Goal: Use online tool/utility: Utilize a website feature to perform a specific function

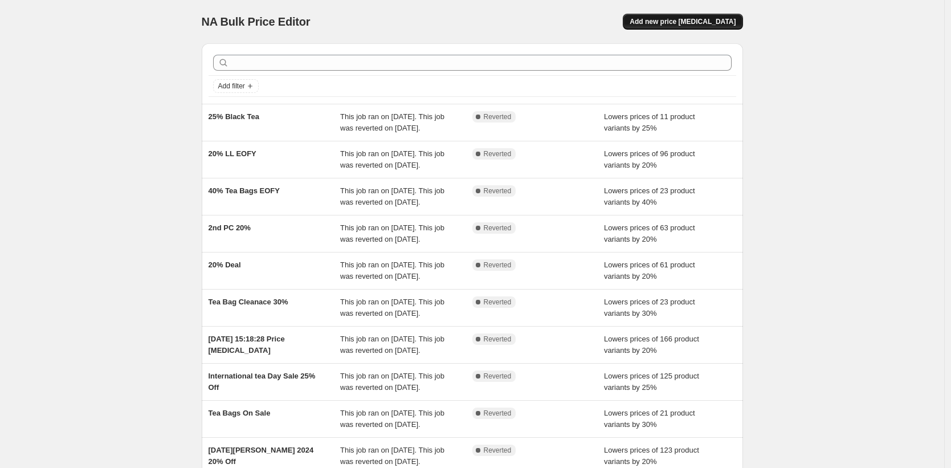
click at [672, 18] on span "Add new price [MEDICAL_DATA]" at bounding box center [682, 21] width 106 height 9
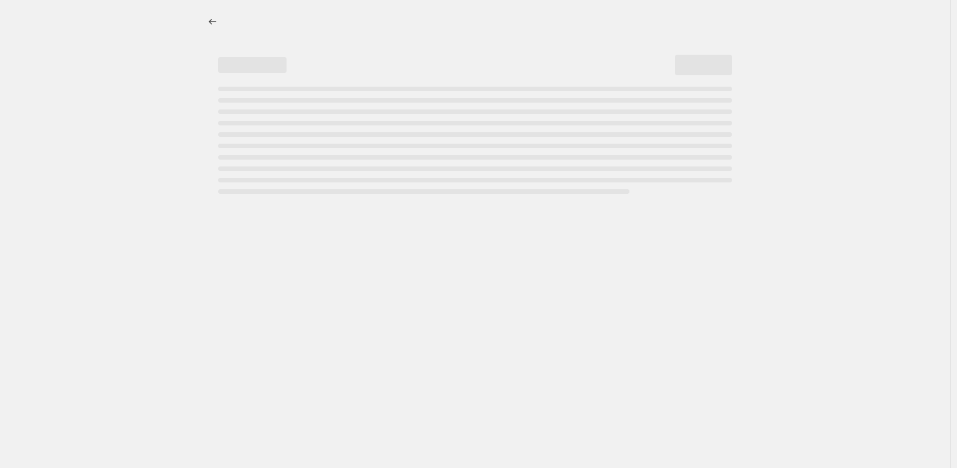
select select "percentage"
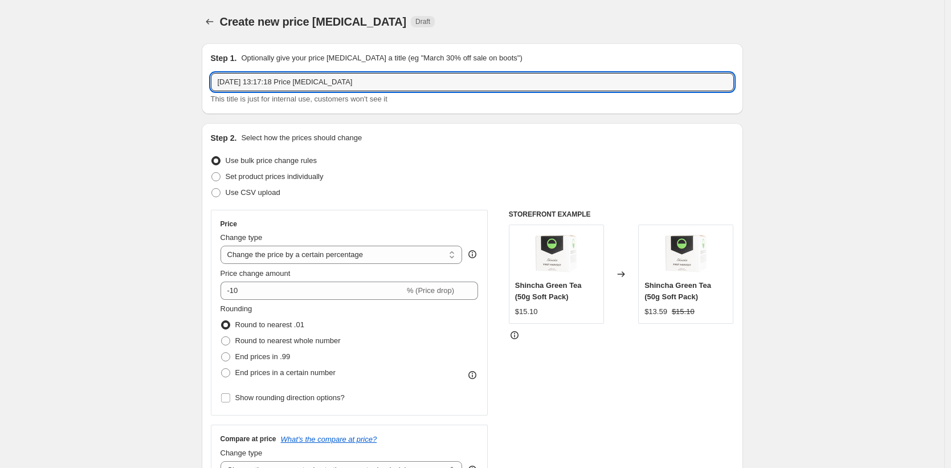
drag, startPoint x: 396, startPoint y: 81, endPoint x: 132, endPoint y: 71, distance: 264.5
type input "Spring Sale 15%"
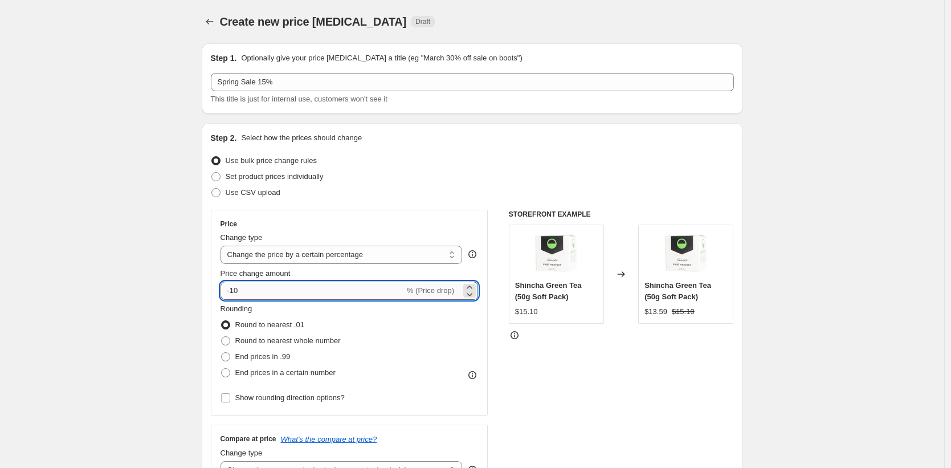
click at [253, 296] on input "-10" at bounding box center [312, 290] width 184 height 18
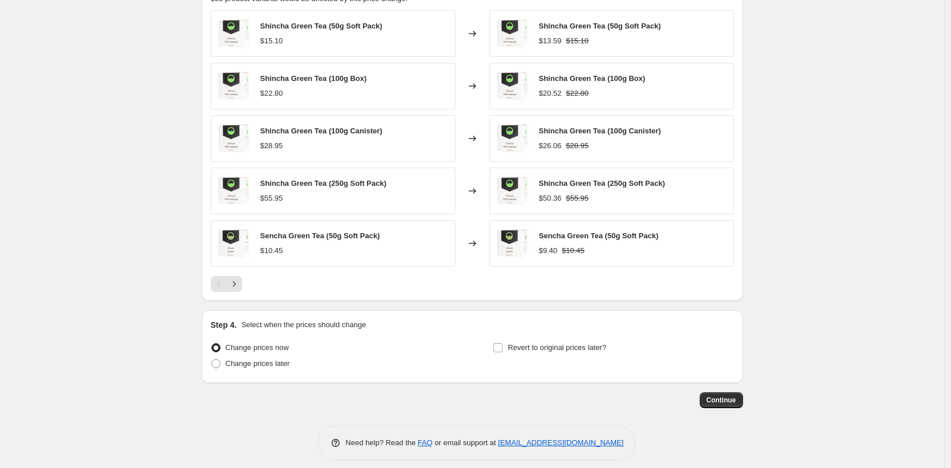
scroll to position [671, 0]
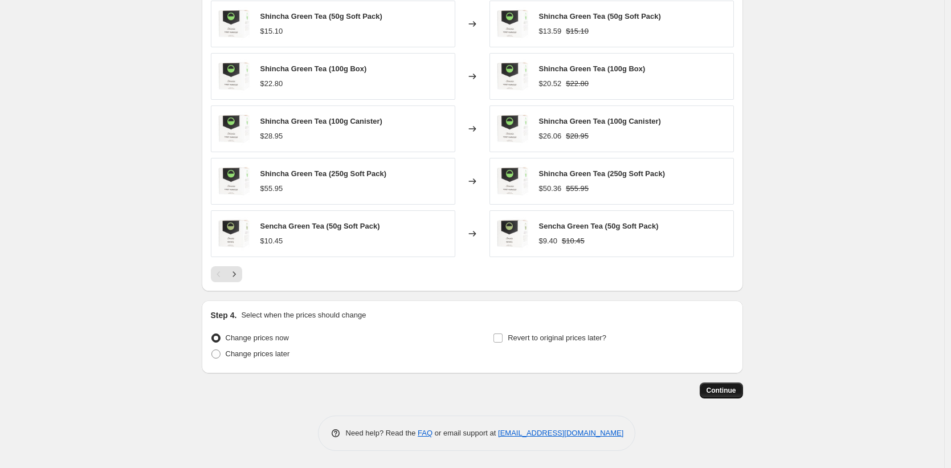
type input "-15"
click at [733, 393] on span "Continue" at bounding box center [721, 390] width 30 height 9
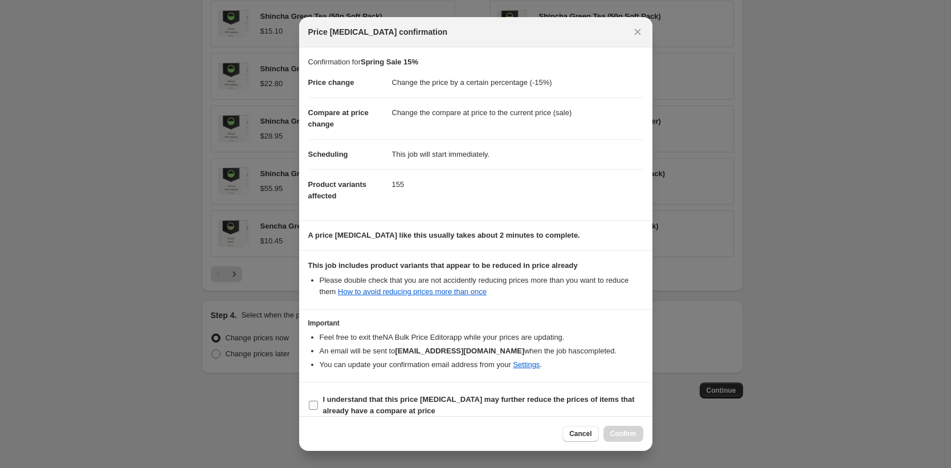
drag, startPoint x: 384, startPoint y: 388, endPoint x: 384, endPoint y: 395, distance: 7.4
click at [384, 388] on section "I understand that this price change job may further reduce the prices of items …" at bounding box center [475, 405] width 353 height 46
click at [383, 400] on b "I understand that this price change job may further reduce the prices of items …" at bounding box center [479, 405] width 312 height 20
click at [318, 400] on input "I understand that this price change job may further reduce the prices of items …" at bounding box center [313, 404] width 9 height 9
checkbox input "true"
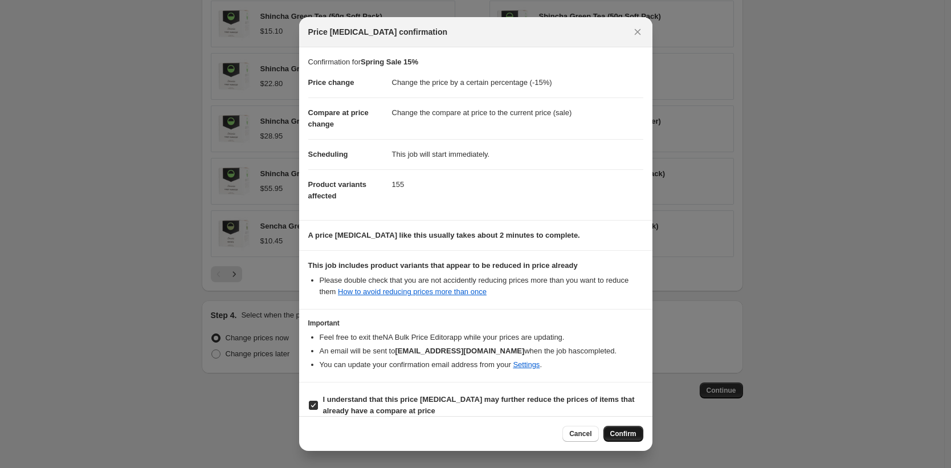
click at [605, 437] on button "Confirm" at bounding box center [623, 433] width 40 height 16
